Goal: Browse casually: Explore the website without a specific task or goal

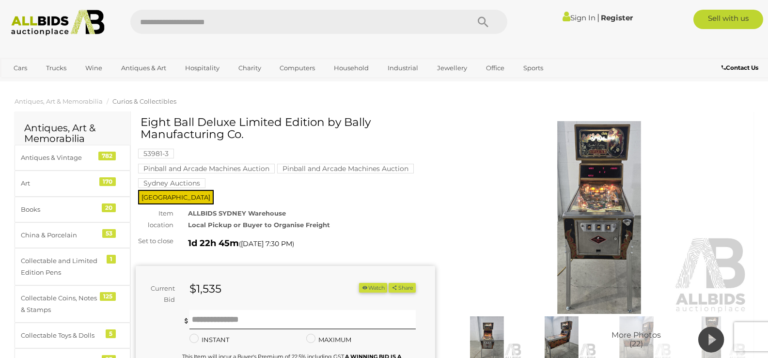
drag, startPoint x: 694, startPoint y: 0, endPoint x: 487, endPoint y: 109, distance: 234.5
